Goal: Ask a question: Seek information or help from site administrators or community

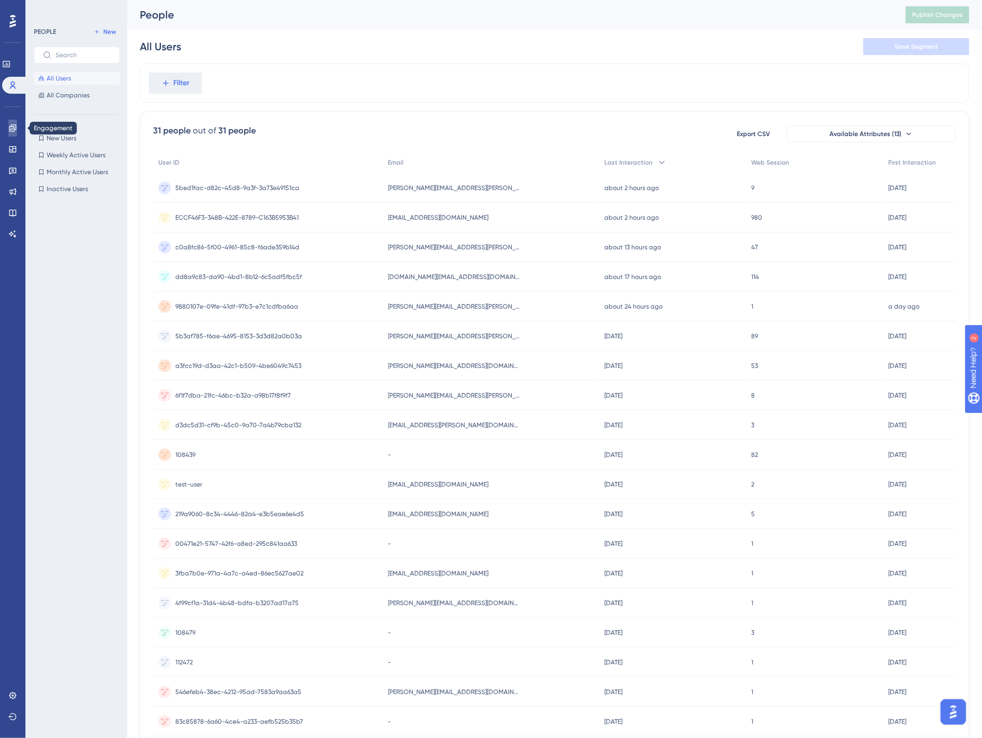
drag, startPoint x: 12, startPoint y: 130, endPoint x: 19, endPoint y: 129, distance: 7.1
click at [12, 130] on icon at bounding box center [12, 128] width 8 height 8
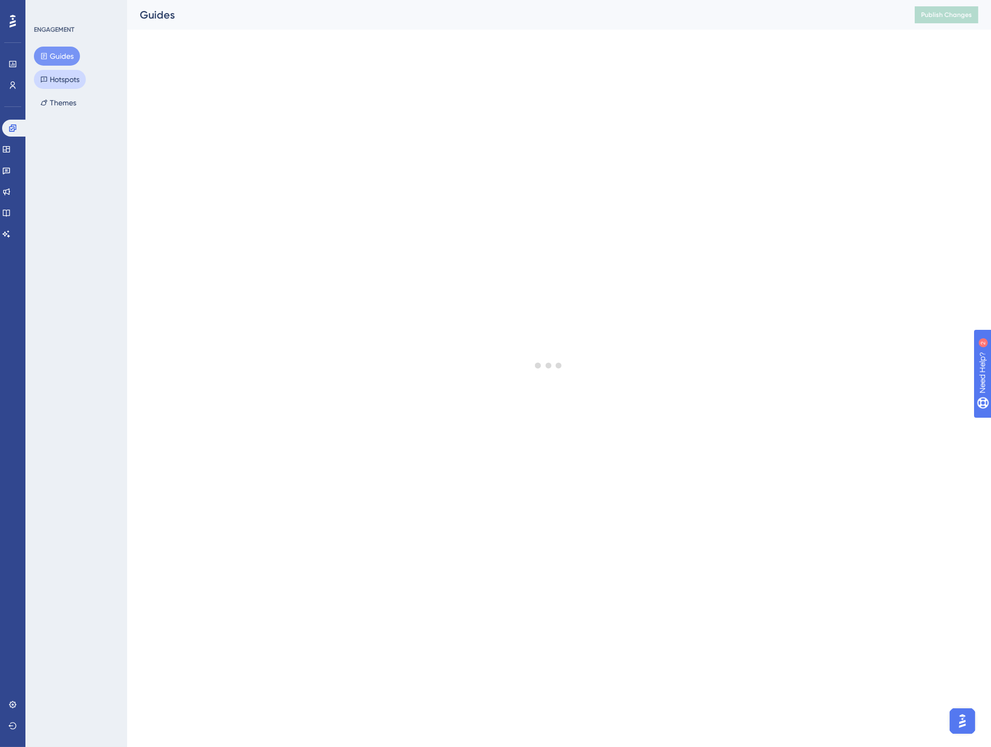
click at [65, 81] on button "Hotspots" at bounding box center [60, 79] width 52 height 19
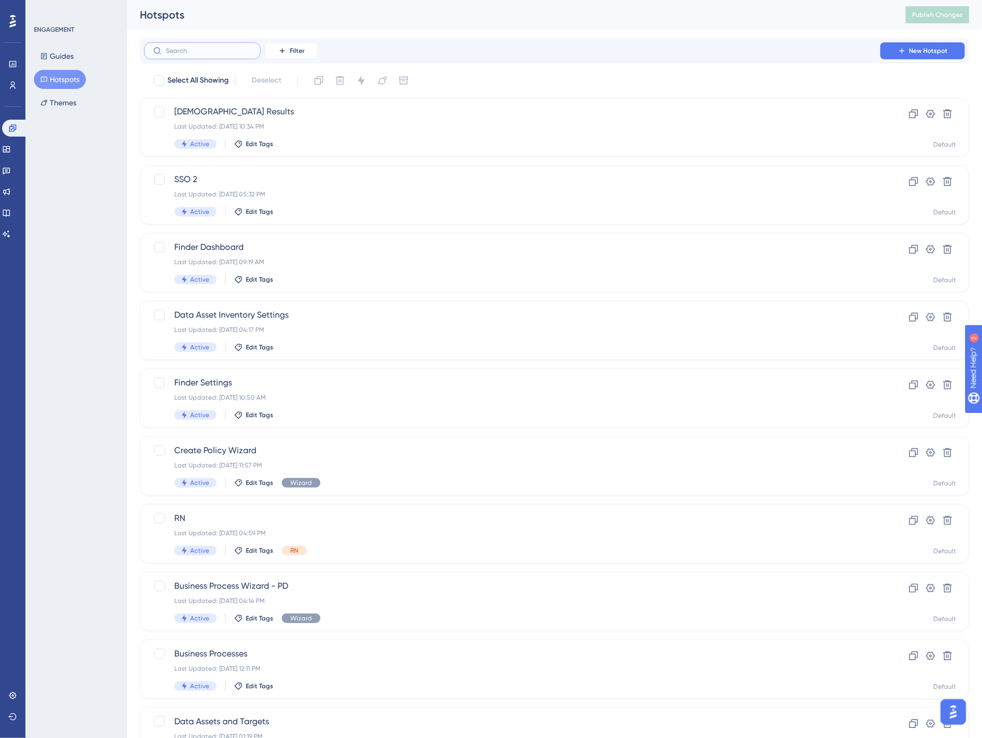
click at [215, 49] on input "text" at bounding box center [209, 50] width 86 height 7
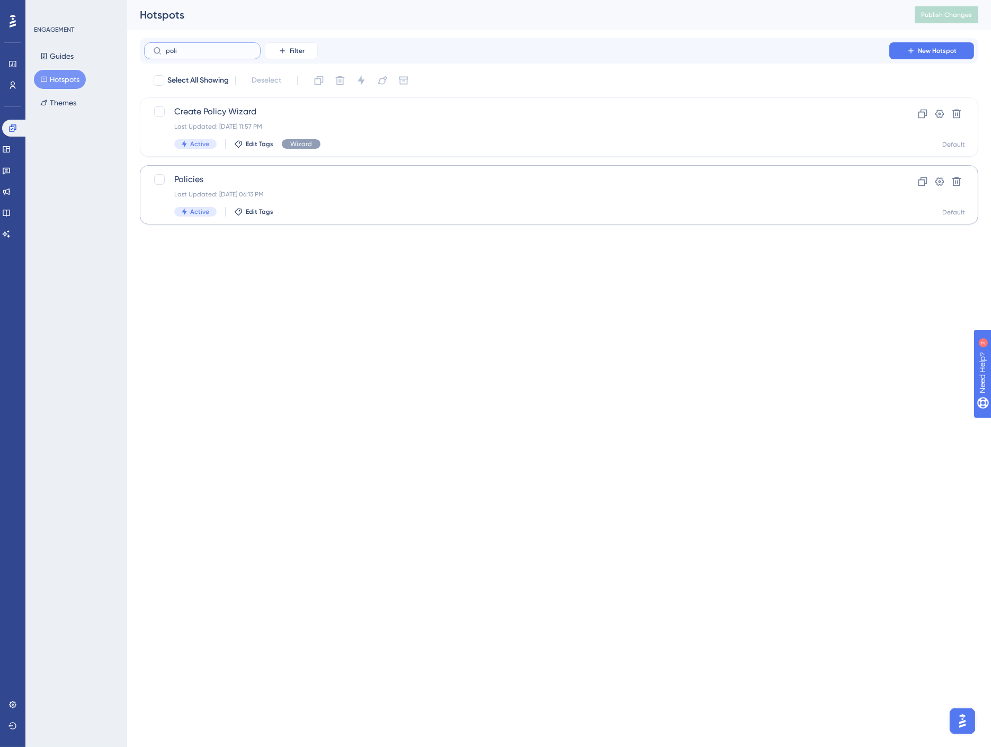
type input "poli"
click at [284, 200] on div "Policies Last Updated: [DATE] 06:13 PM Active Edit Tags" at bounding box center [516, 194] width 685 height 43
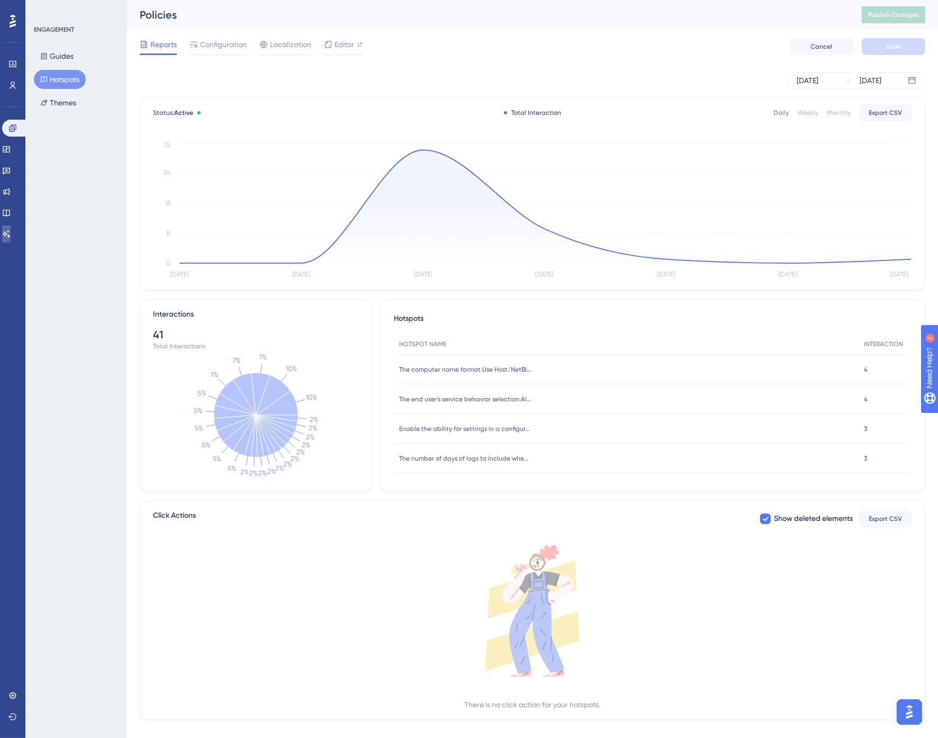
click at [11, 236] on icon at bounding box center [6, 234] width 8 height 8
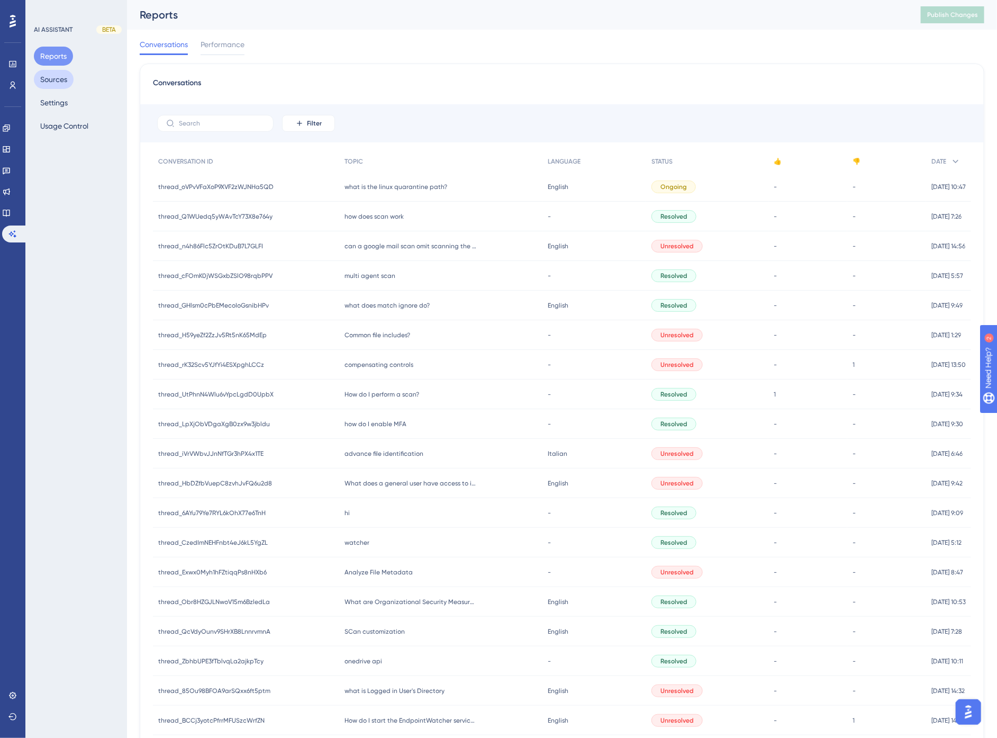
click at [57, 75] on button "Sources" at bounding box center [54, 79] width 40 height 19
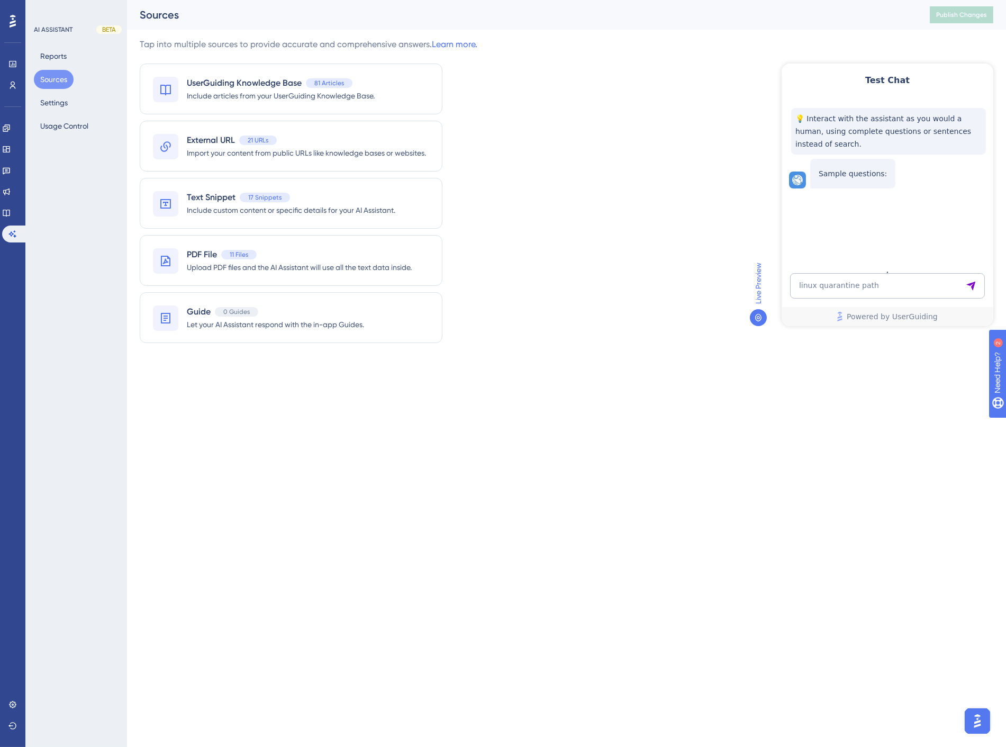
type textarea "linux quarantine path"
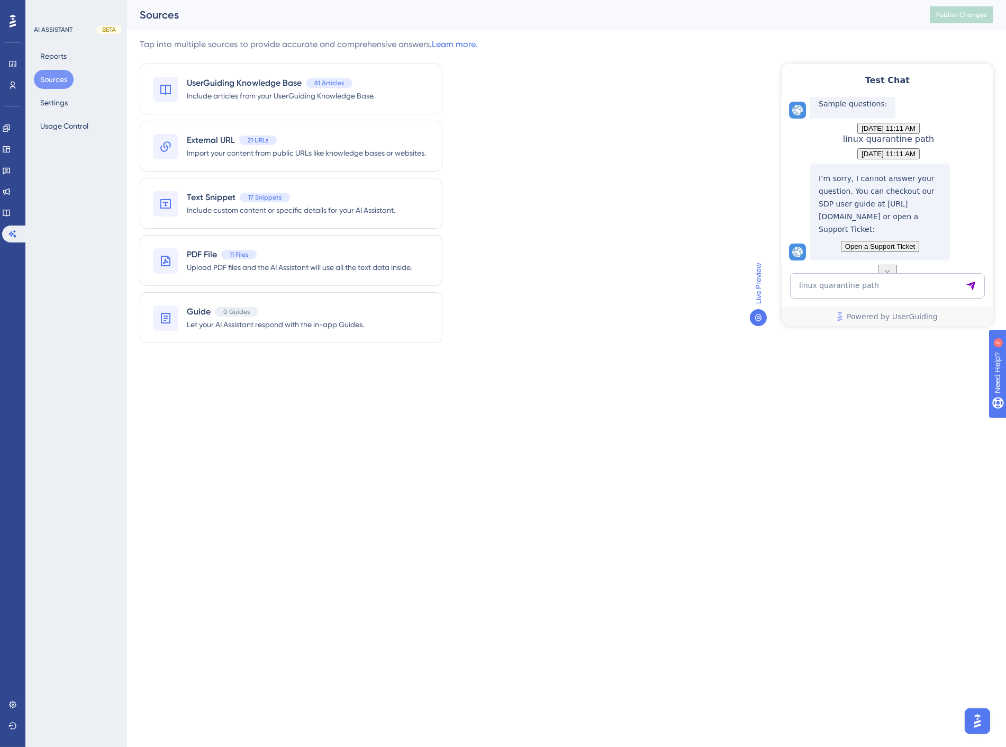
scroll to position [111, 0]
click at [848, 284] on textarea "linux quarantine path" at bounding box center [887, 285] width 195 height 25
type textarea "what is the format of a linux quarantine file path?"
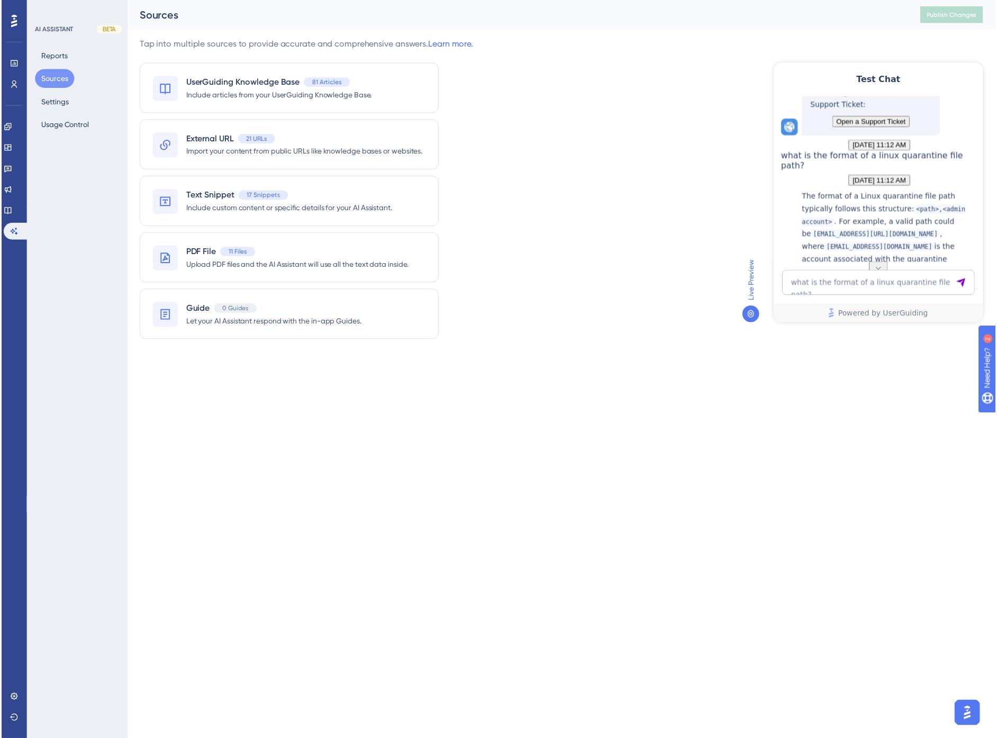
scroll to position [331, 0]
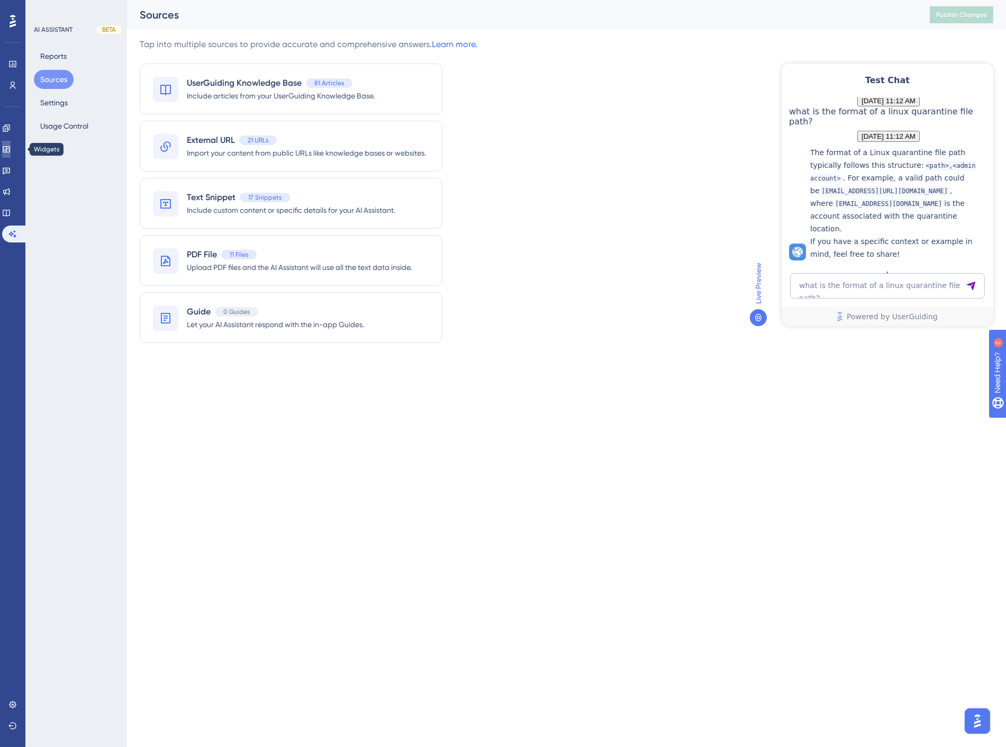
click at [11, 145] on icon at bounding box center [6, 149] width 8 height 8
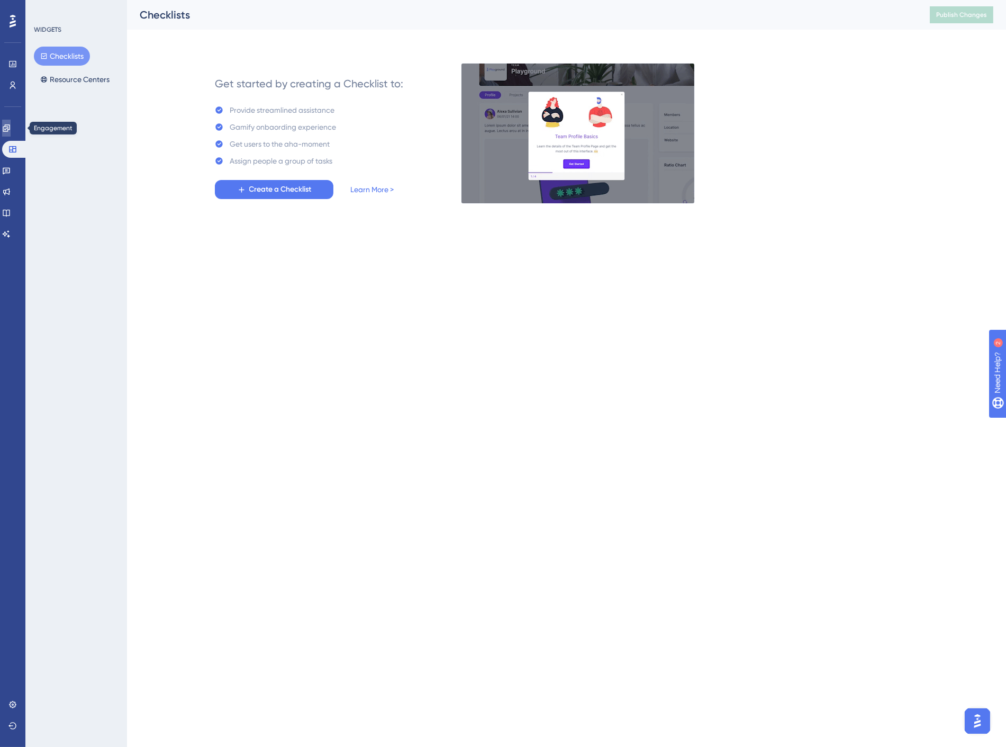
click at [11, 128] on icon at bounding box center [6, 128] width 8 height 8
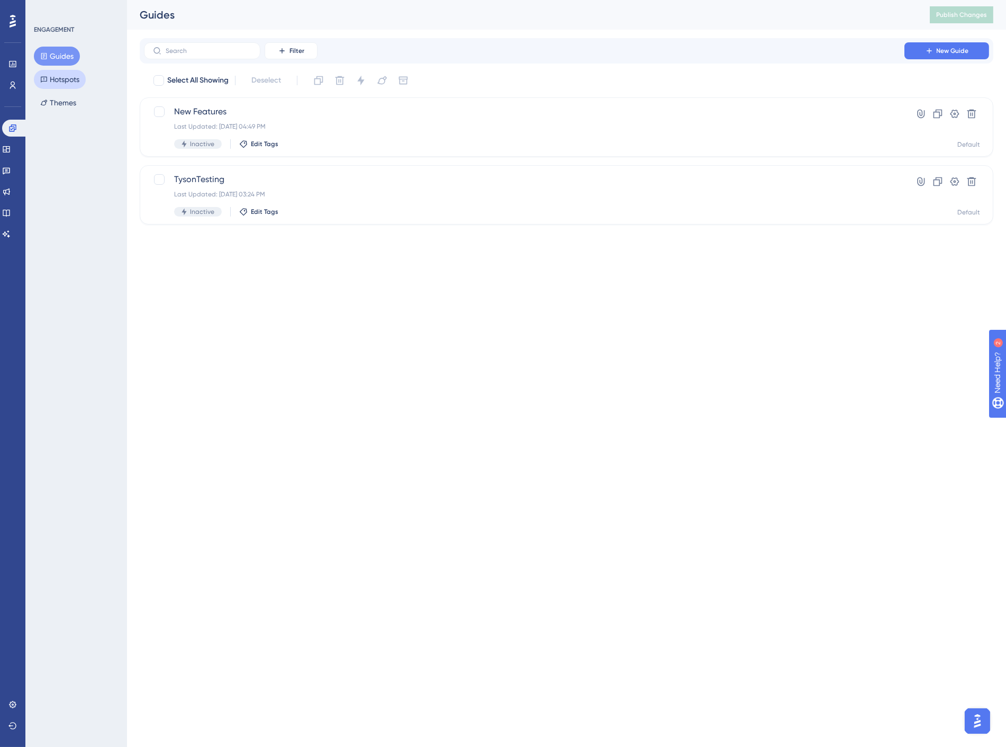
click at [55, 81] on button "Hotspots" at bounding box center [60, 79] width 52 height 19
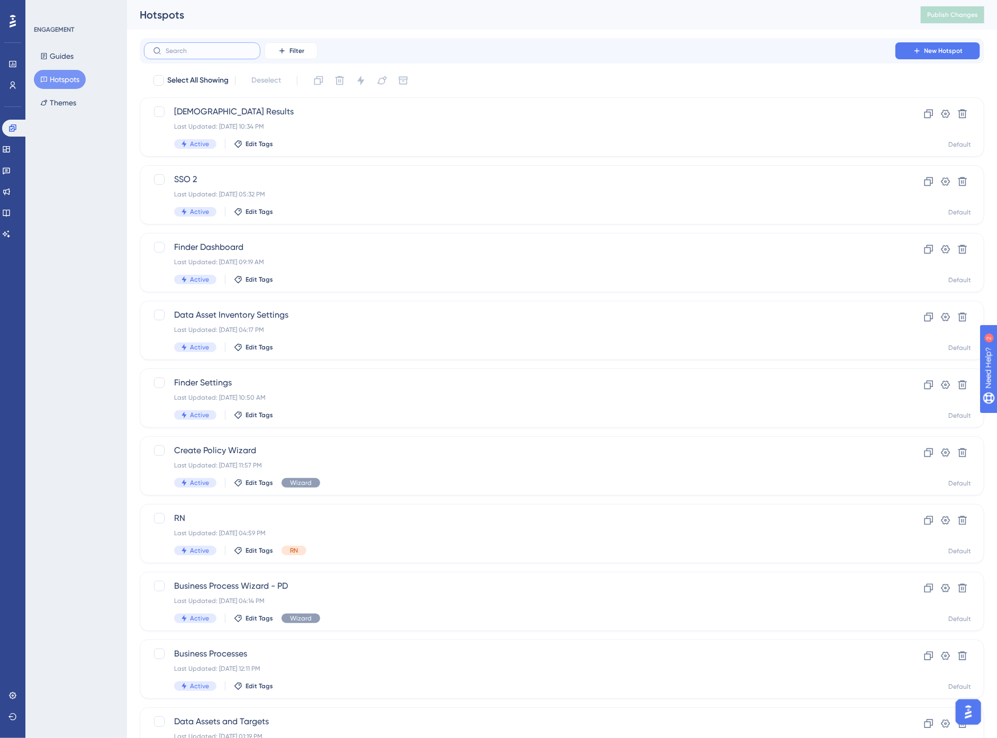
click at [213, 54] on input "text" at bounding box center [209, 50] width 86 height 7
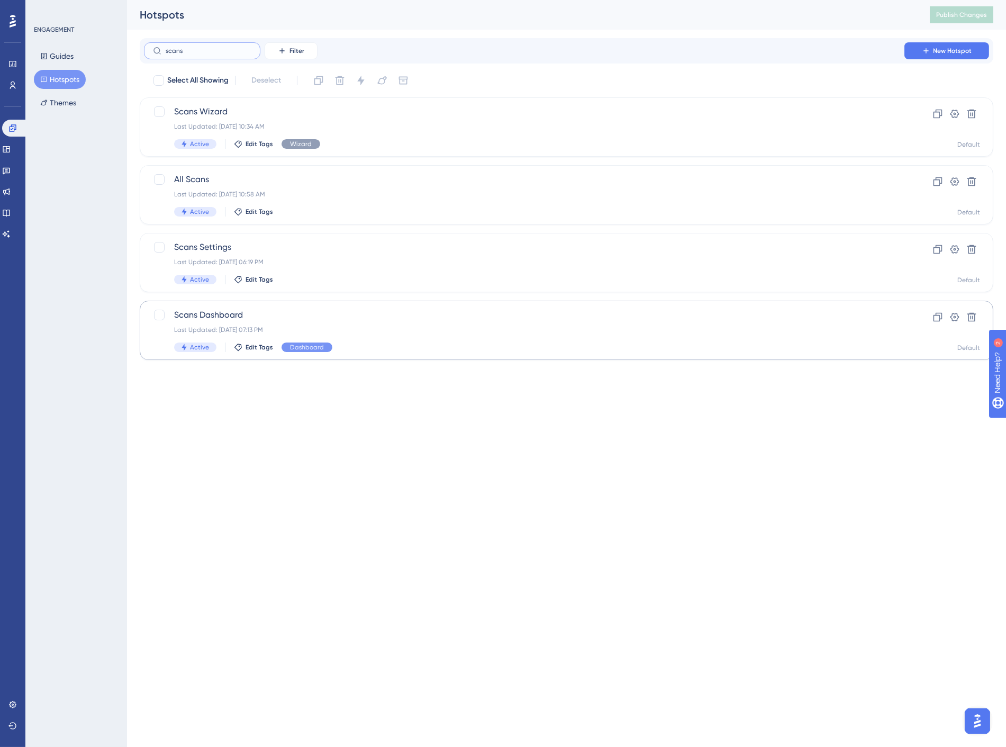
type input "scans"
click at [308, 311] on span "Scans Dashboard" at bounding box center [524, 315] width 700 height 13
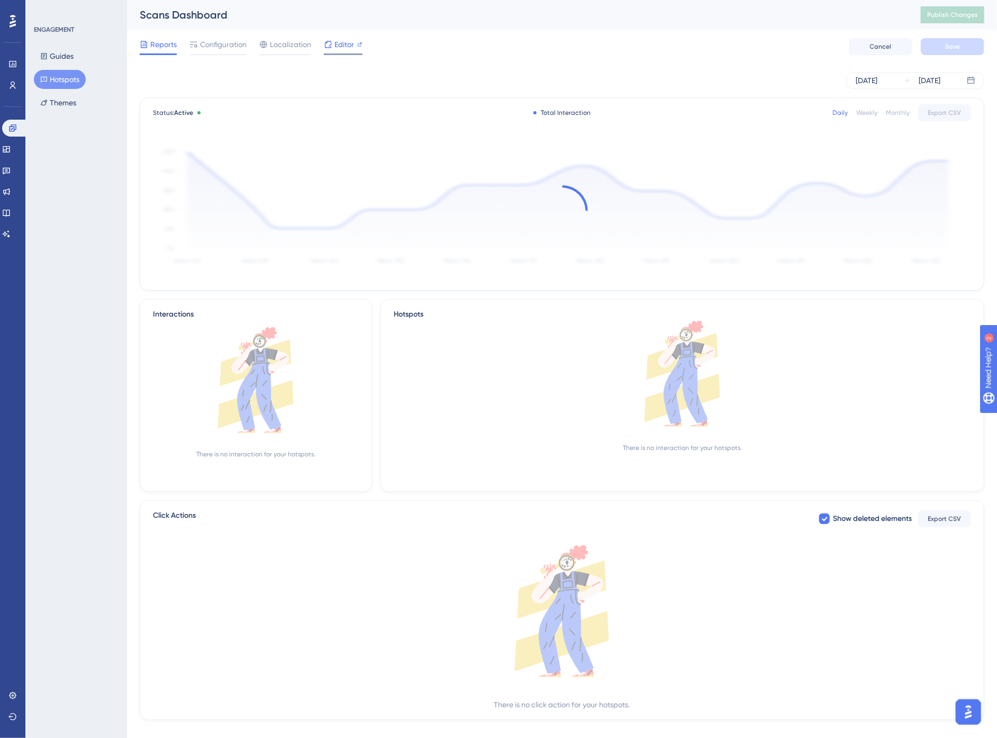
click at [339, 51] on div "Editor" at bounding box center [343, 46] width 39 height 17
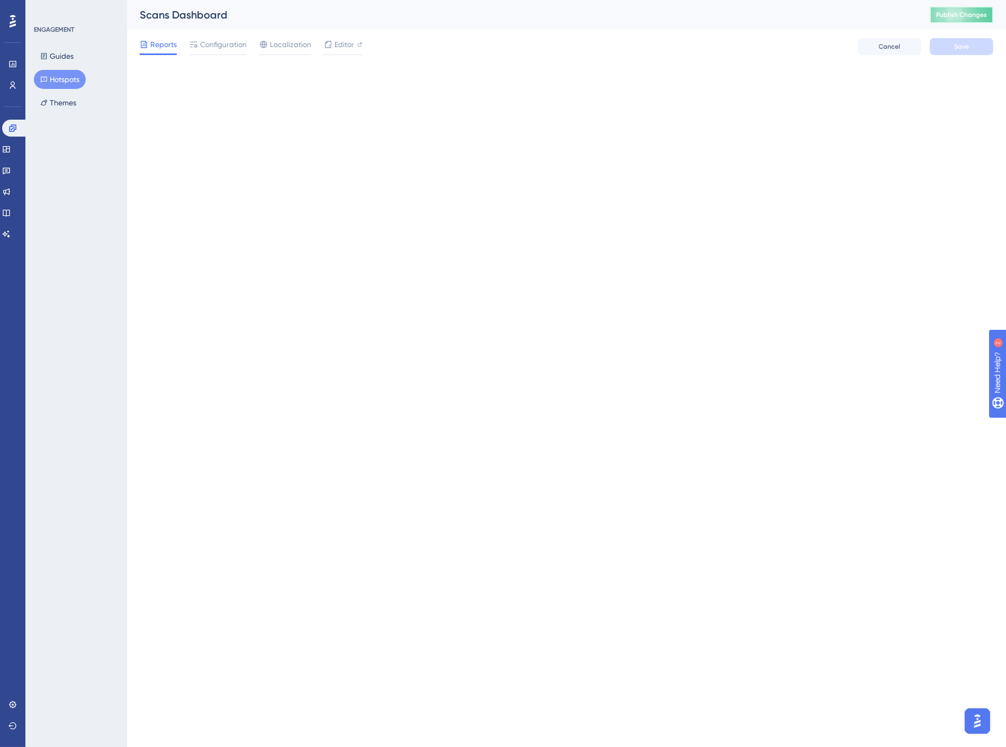
click at [977, 11] on span "Publish Changes" at bounding box center [962, 15] width 51 height 8
click at [964, 18] on span "Publish Changes" at bounding box center [962, 15] width 51 height 8
